Goal: Find specific page/section: Find specific page/section

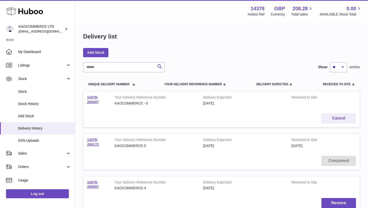
click at [28, 92] on span "Stock" at bounding box center [44, 91] width 53 height 5
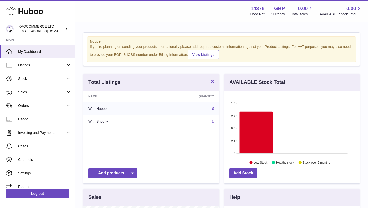
scroll to position [78, 136]
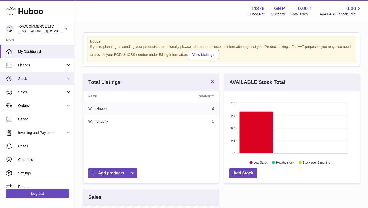
click at [31, 83] on link "Stock" at bounding box center [37, 79] width 75 height 14
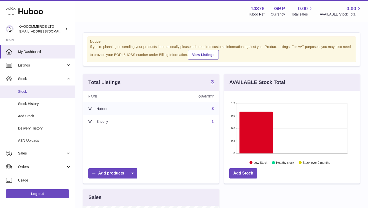
click at [31, 95] on link "Stock" at bounding box center [37, 92] width 75 height 12
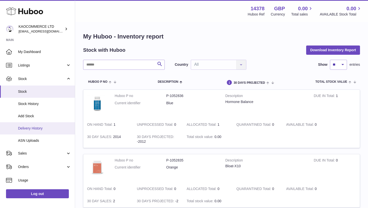
click at [40, 126] on link "Delivery History" at bounding box center [37, 128] width 75 height 12
